Goal: Information Seeking & Learning: Learn about a topic

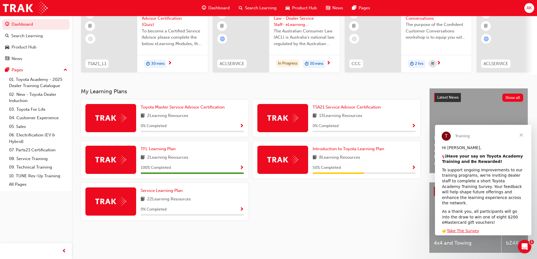
scroll to position [56, 0]
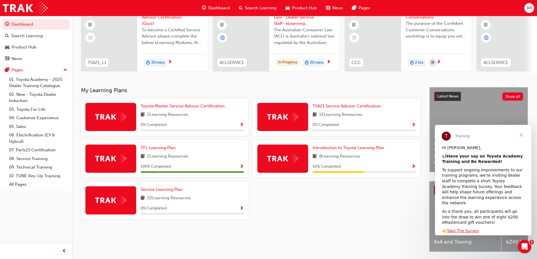
click at [352, 157] on span "8 Learning Resources" at bounding box center [339, 156] width 41 height 7
click at [358, 149] on span "Introduction to Toyota Learning Plan" at bounding box center [348, 147] width 72 height 5
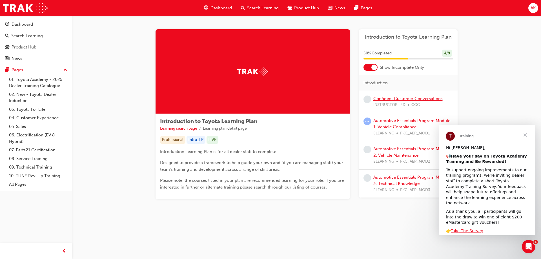
click at [394, 100] on link "Confident Customer Conversations" at bounding box center [407, 98] width 69 height 5
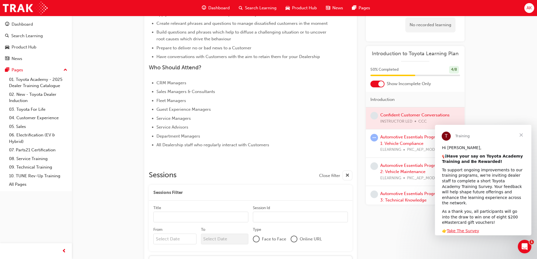
scroll to position [186, 0]
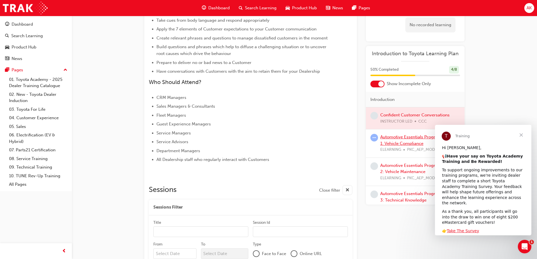
click at [398, 137] on link "Automotive Essentials Program Module 1: Vehicle Compliance" at bounding box center [418, 140] width 77 height 12
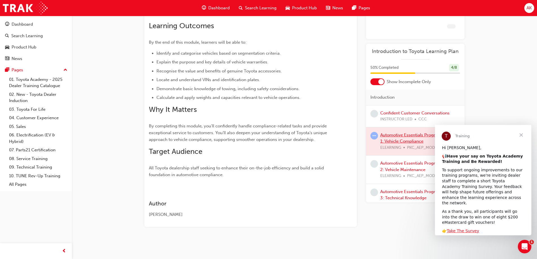
scroll to position [98, 0]
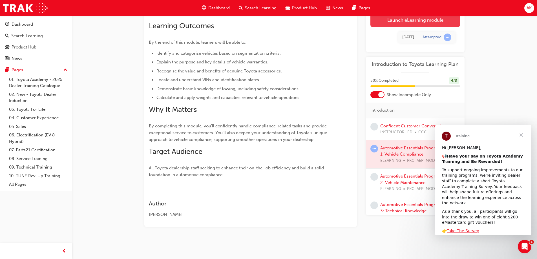
click at [409, 23] on link "Launch eLearning module" at bounding box center [415, 20] width 90 height 14
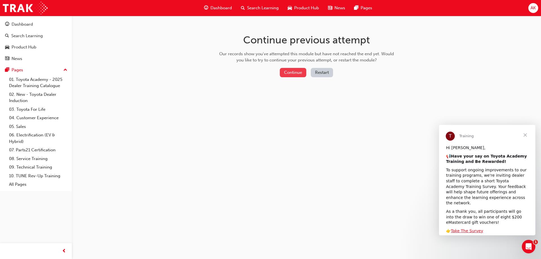
click at [304, 71] on button "Continue" at bounding box center [293, 72] width 26 height 9
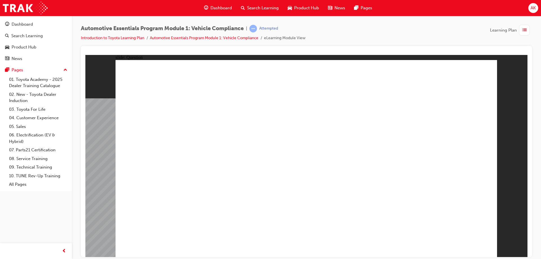
radio input "true"
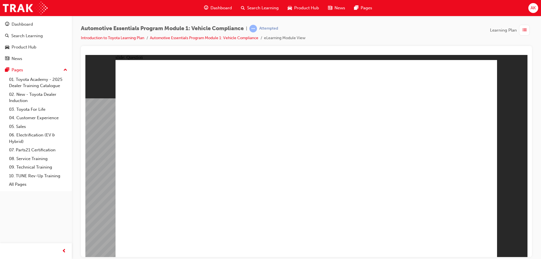
radio input "true"
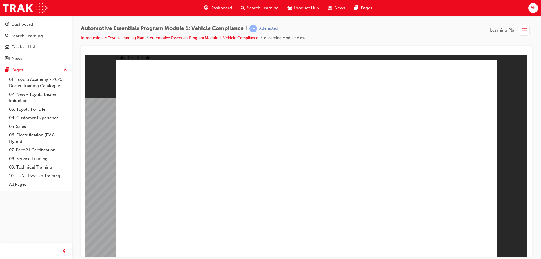
radio input "true"
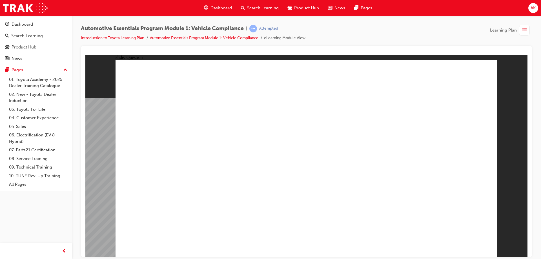
radio input "true"
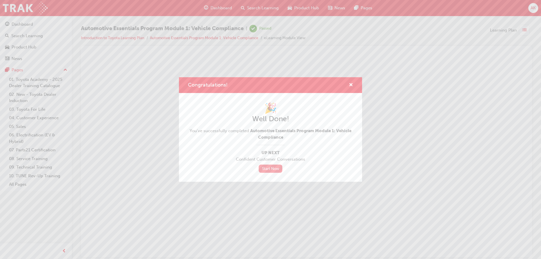
click at [273, 166] on link "Start Now" at bounding box center [271, 168] width 24 height 8
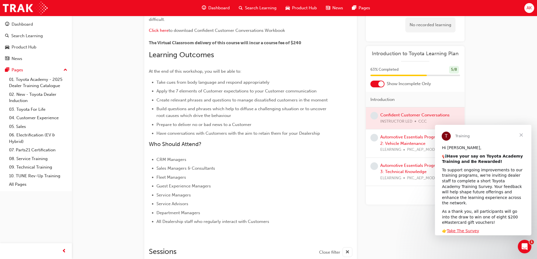
scroll to position [117, 0]
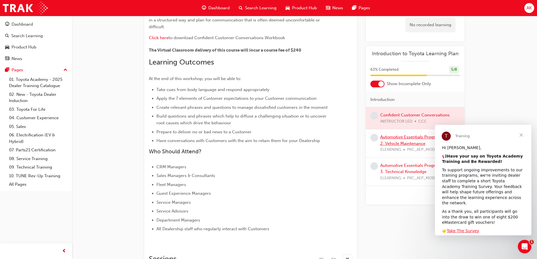
click at [390, 137] on link "Automotive Essentials Program Module 2: Vehicle Maintenance" at bounding box center [418, 140] width 77 height 12
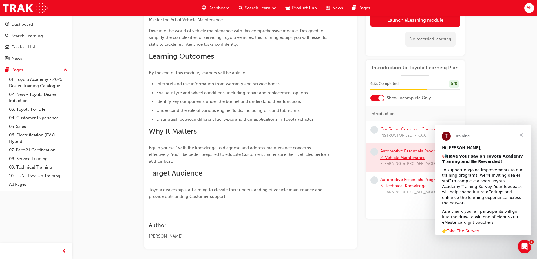
scroll to position [117, 0]
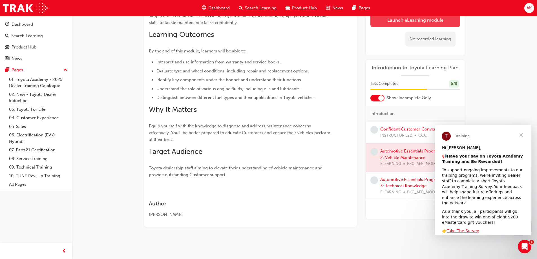
click at [392, 23] on button "Launch eLearning module" at bounding box center [415, 20] width 90 height 14
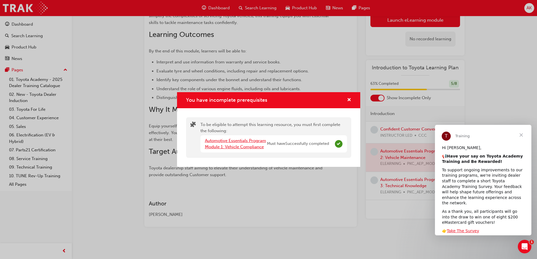
click at [224, 148] on link "Automotive Essentials Program Module 1: Vehicle Compliance" at bounding box center [235, 144] width 61 height 12
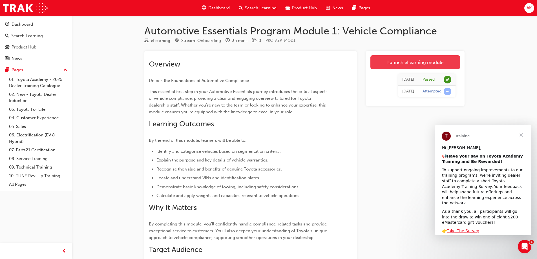
click at [395, 61] on link "Launch eLearning module" at bounding box center [415, 62] width 90 height 14
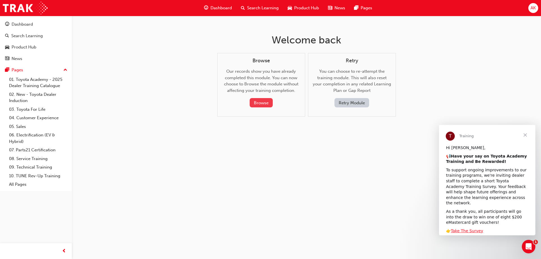
click at [264, 102] on button "Browse" at bounding box center [261, 102] width 23 height 9
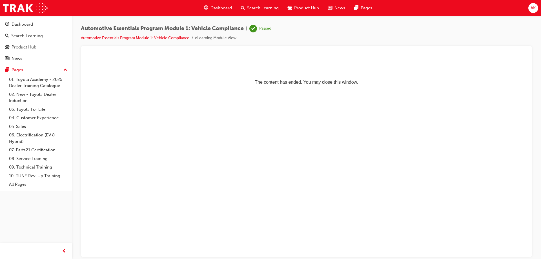
click at [218, 7] on span "Dashboard" at bounding box center [220, 8] width 21 height 6
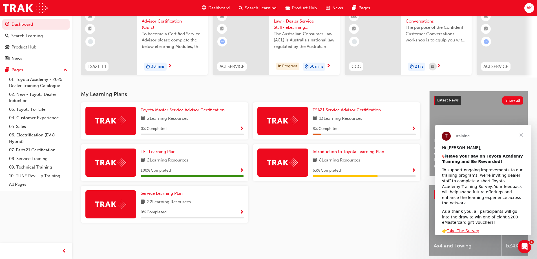
scroll to position [56, 0]
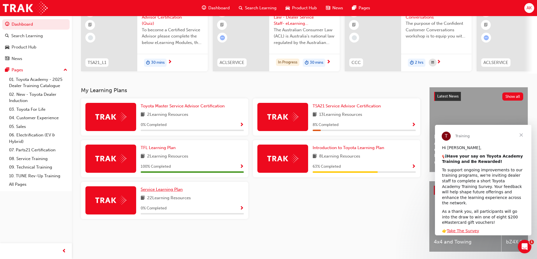
click at [171, 191] on span "Service Learning Plan" at bounding box center [162, 189] width 42 height 5
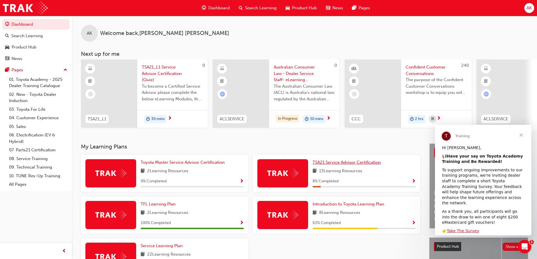
click at [324, 163] on span "TSA21 Service Advisor Certification" at bounding box center [346, 162] width 68 height 5
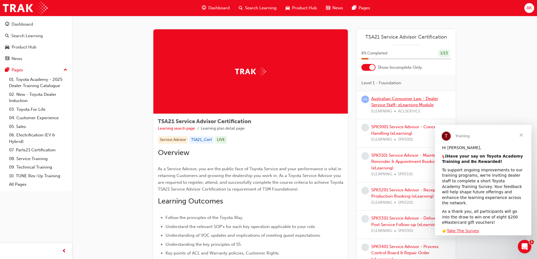
click at [381, 99] on link "Australian Consumer Law - Dealer Service Staff- eLearning Module" at bounding box center [404, 102] width 67 height 12
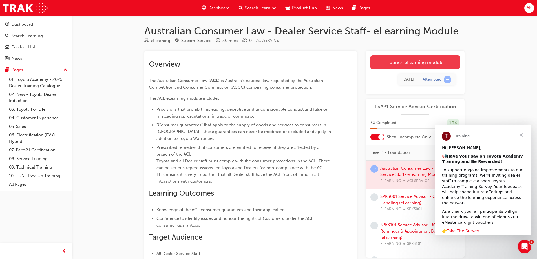
click at [407, 62] on link "Launch eLearning module" at bounding box center [415, 62] width 90 height 14
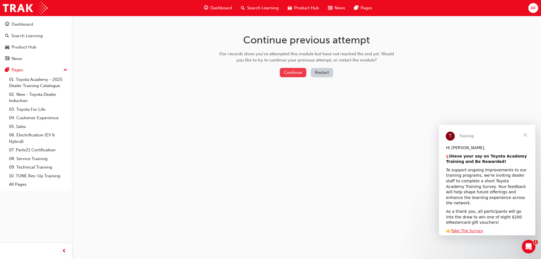
click at [288, 72] on button "Continue" at bounding box center [293, 72] width 26 height 9
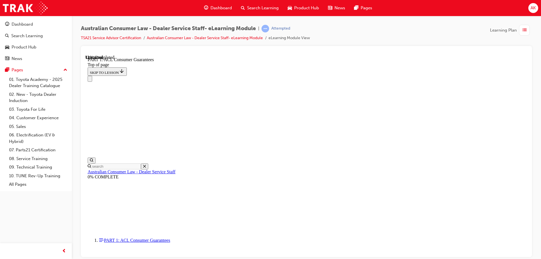
scroll to position [822, 0]
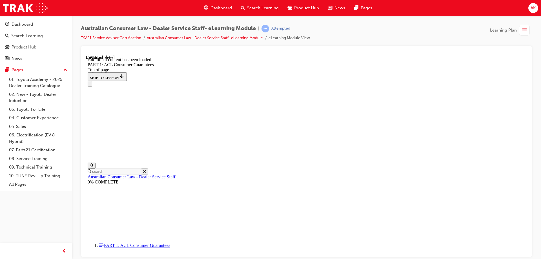
scroll to position [1076, 0]
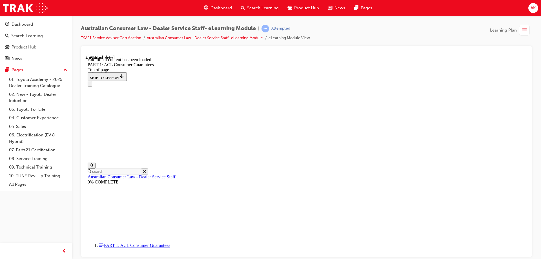
scroll to position [1474, 0]
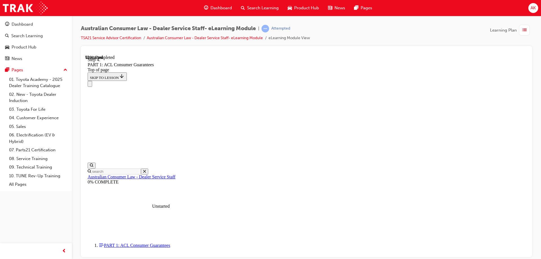
scroll to position [5474, 0]
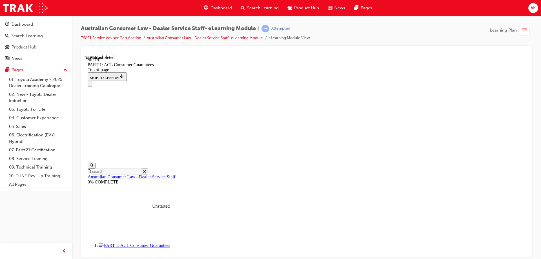
drag, startPoint x: 294, startPoint y: 220, endPoint x: 392, endPoint y: 103, distance: 152.4
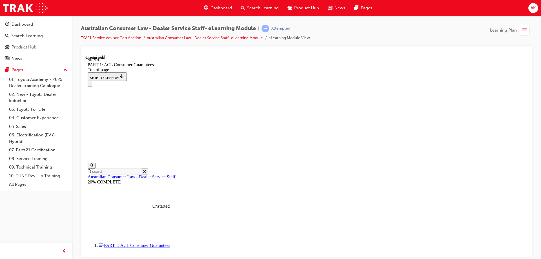
scroll to position [5994, 0]
drag, startPoint x: 309, startPoint y: 172, endPoint x: 397, endPoint y: 105, distance: 110.3
drag, startPoint x: 299, startPoint y: 205, endPoint x: 394, endPoint y: 206, distance: 94.9
drag, startPoint x: 305, startPoint y: 133, endPoint x: 398, endPoint y: 167, distance: 99.3
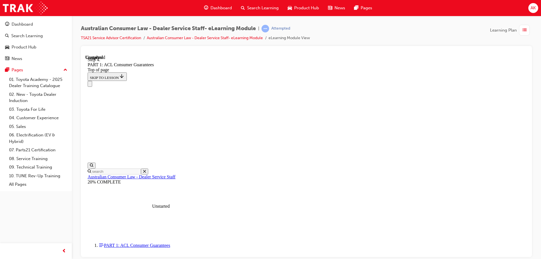
drag, startPoint x: 281, startPoint y: 140, endPoint x: 362, endPoint y: 138, distance: 81.7
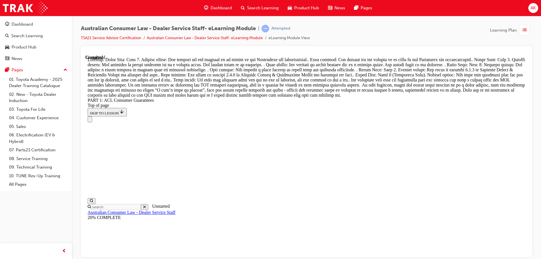
scroll to position [6058, 0]
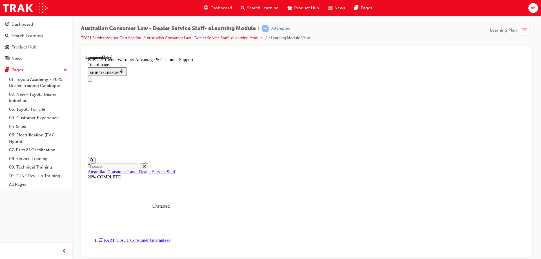
scroll to position [384, 0]
